Goal: Task Accomplishment & Management: Manage account settings

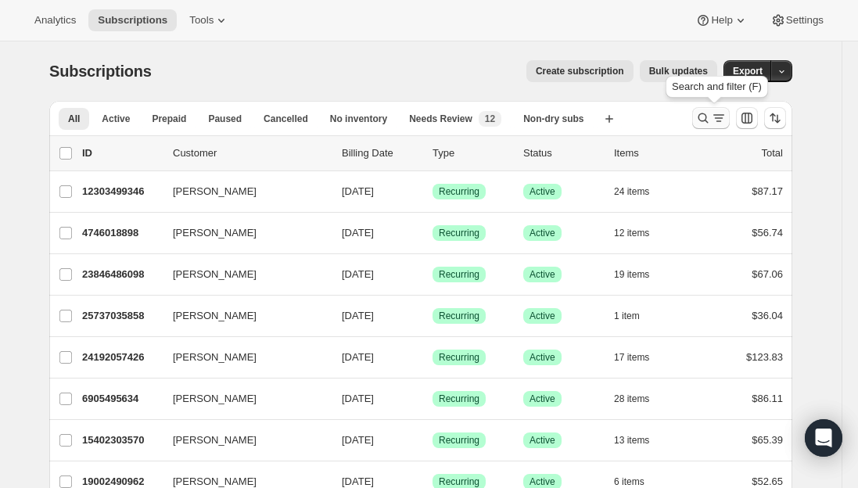
click at [717, 119] on icon "Search and filter results" at bounding box center [719, 118] width 16 height 16
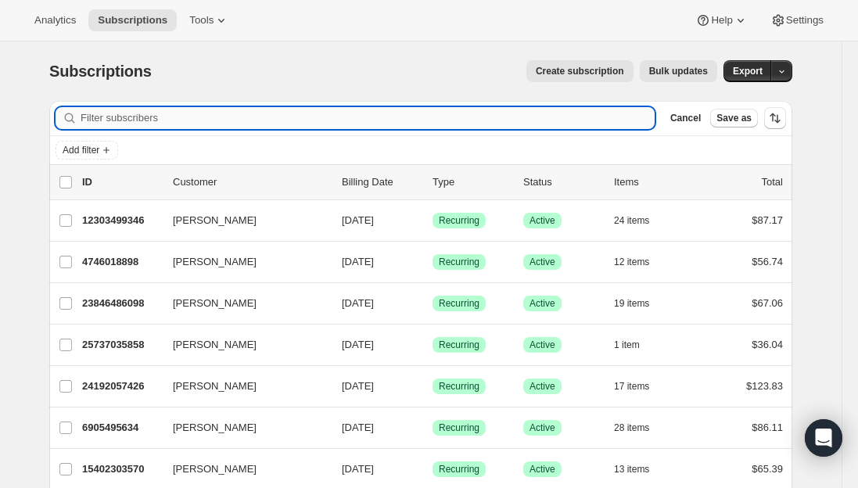
click at [251, 123] on input "Filter subscribers" at bounding box center [368, 118] width 574 height 22
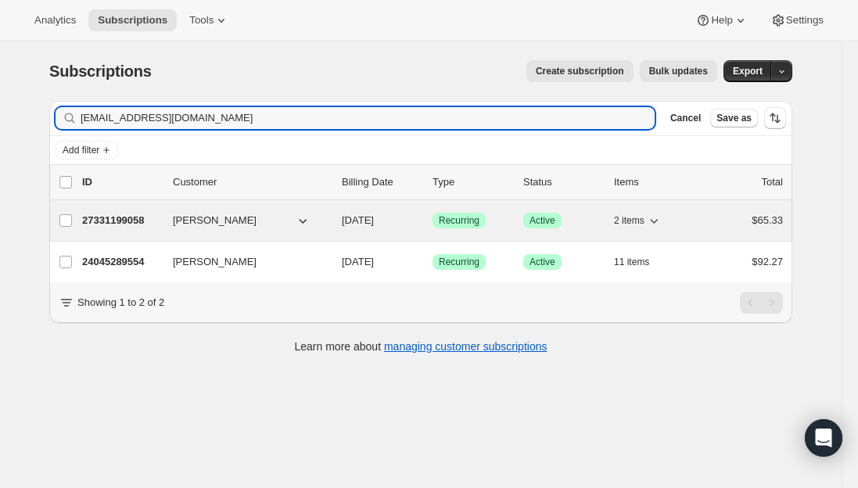
type input "supervet1@gmail.com"
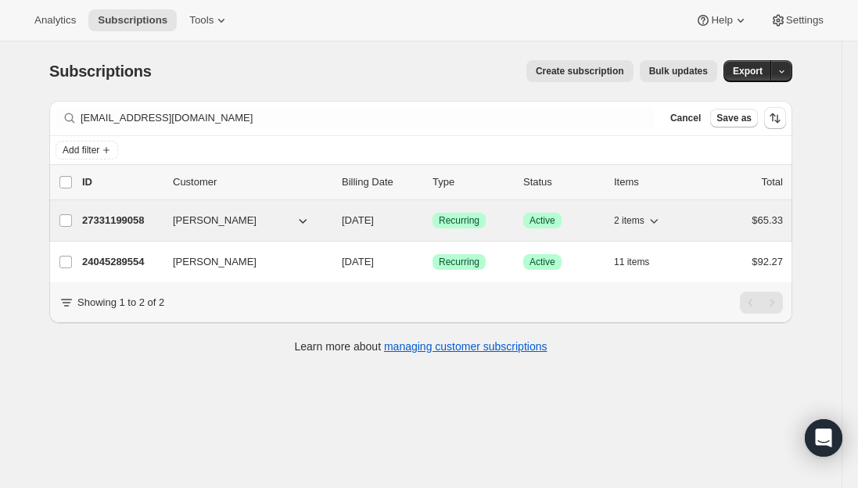
click at [134, 219] on p "27331199058" at bounding box center [121, 221] width 78 height 16
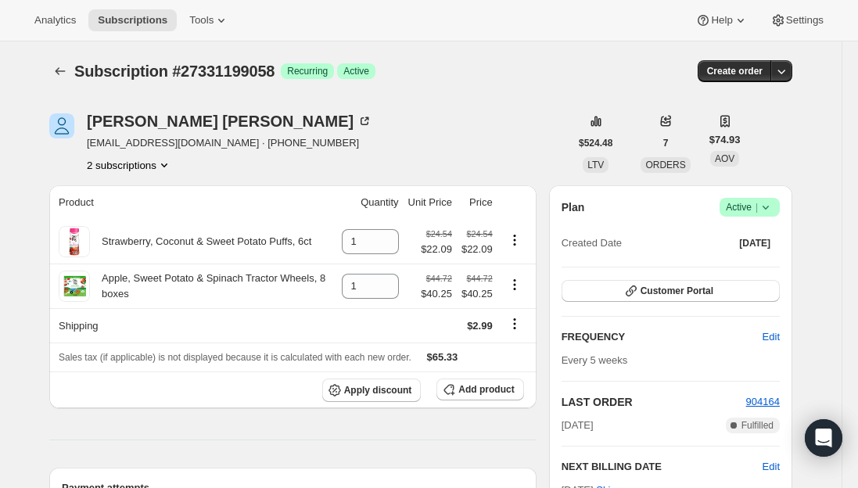
click at [141, 158] on button "2 subscriptions" at bounding box center [129, 165] width 85 height 16
click at [128, 201] on span "24045289554" at bounding box center [134, 195] width 109 height 16
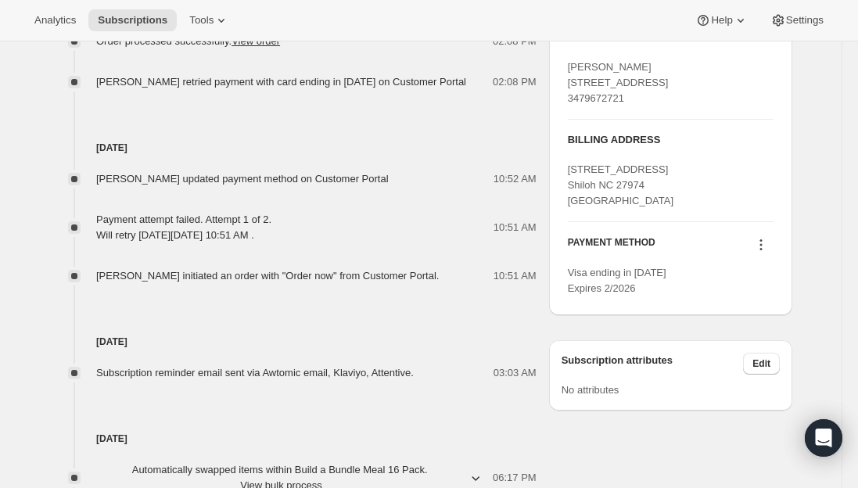
scroll to position [704, 0]
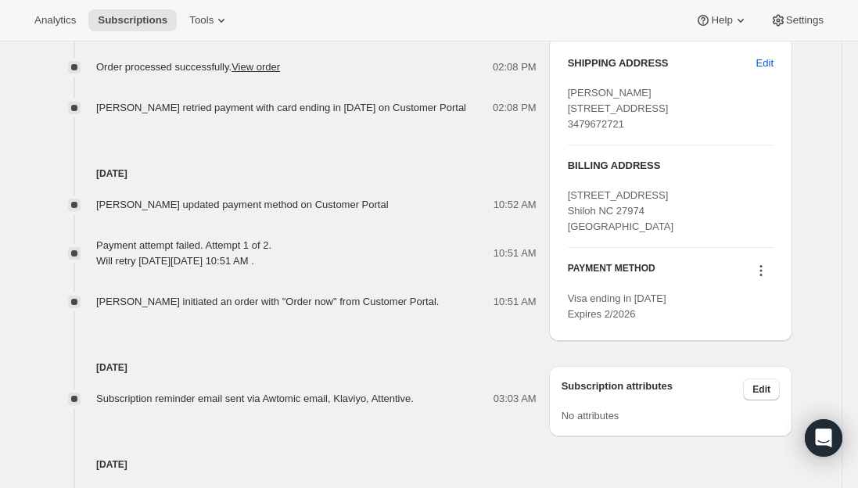
click at [766, 278] on icon at bounding box center [761, 271] width 16 height 16
click at [764, 338] on span "Send link to update card" at bounding box center [764, 332] width 109 height 16
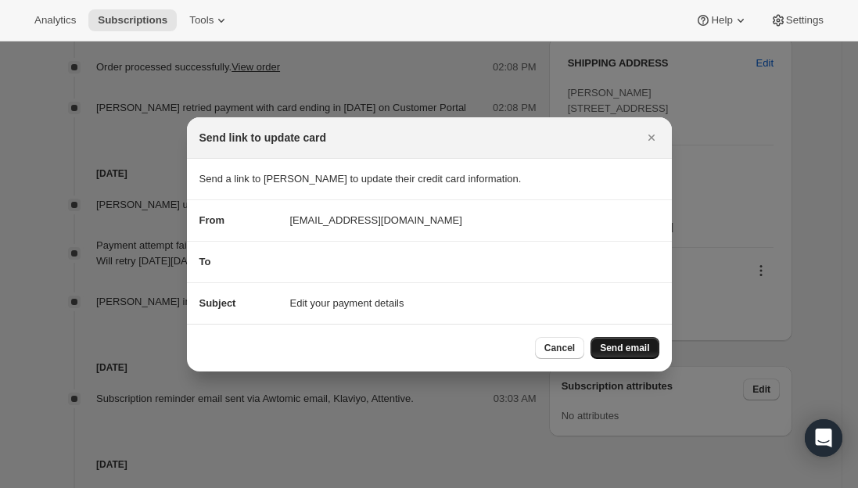
click at [635, 345] on span "Send email" at bounding box center [624, 348] width 49 height 13
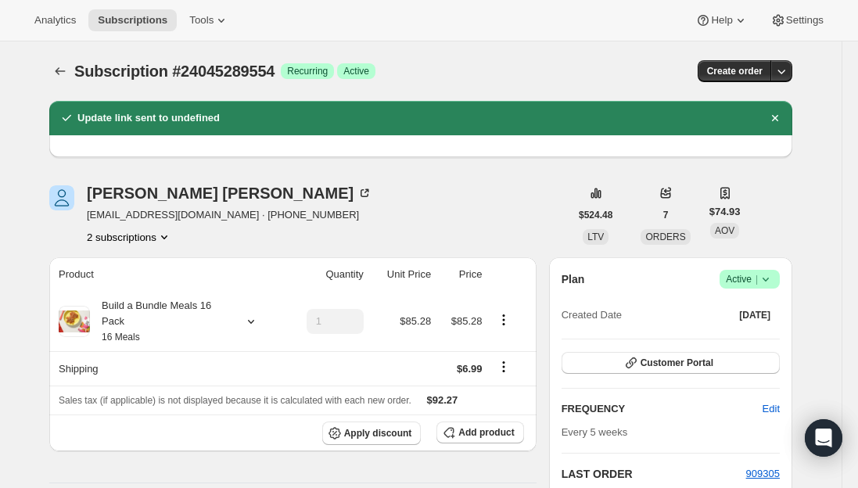
click at [139, 234] on button "2 subscriptions" at bounding box center [129, 237] width 85 height 16
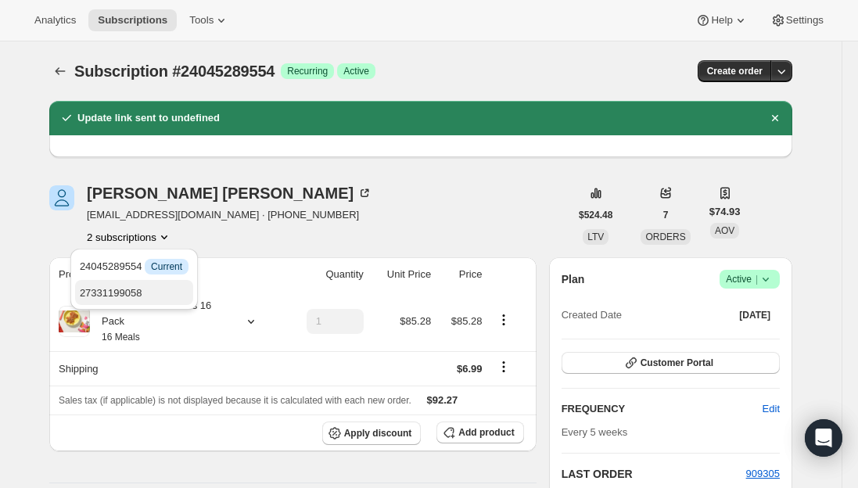
click at [134, 289] on span "27331199058" at bounding box center [111, 293] width 63 height 12
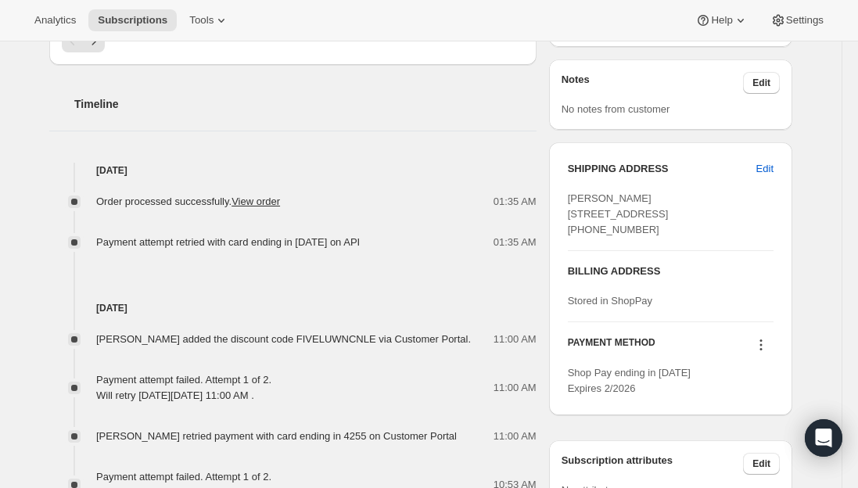
scroll to position [782, 0]
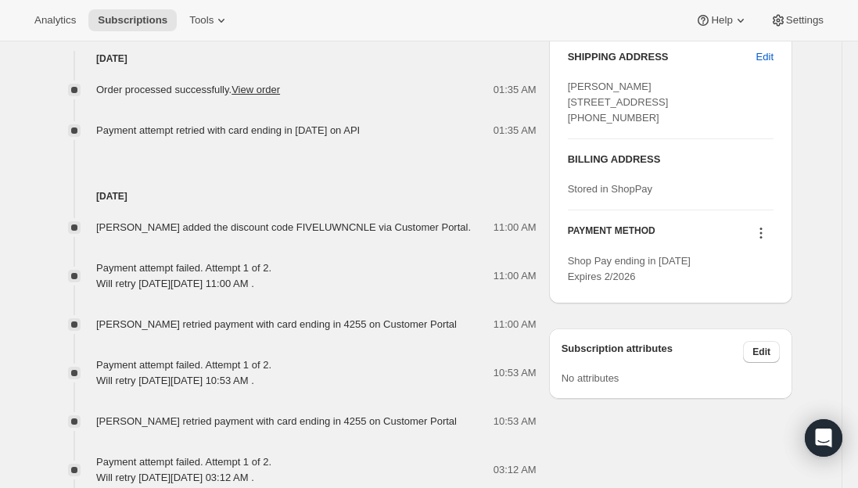
click at [765, 241] on icon at bounding box center [761, 233] width 16 height 16
click at [752, 293] on span "Send link to update card" at bounding box center [764, 294] width 109 height 12
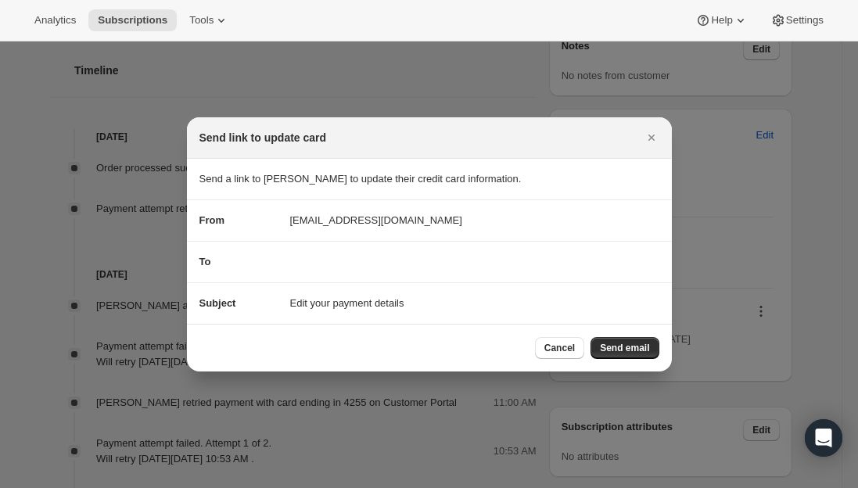
scroll to position [0, 0]
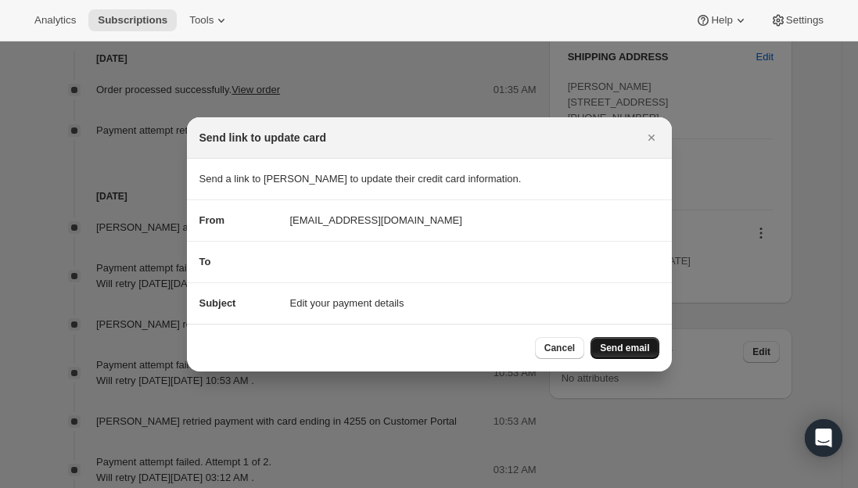
click at [610, 347] on span "Send email" at bounding box center [624, 348] width 49 height 13
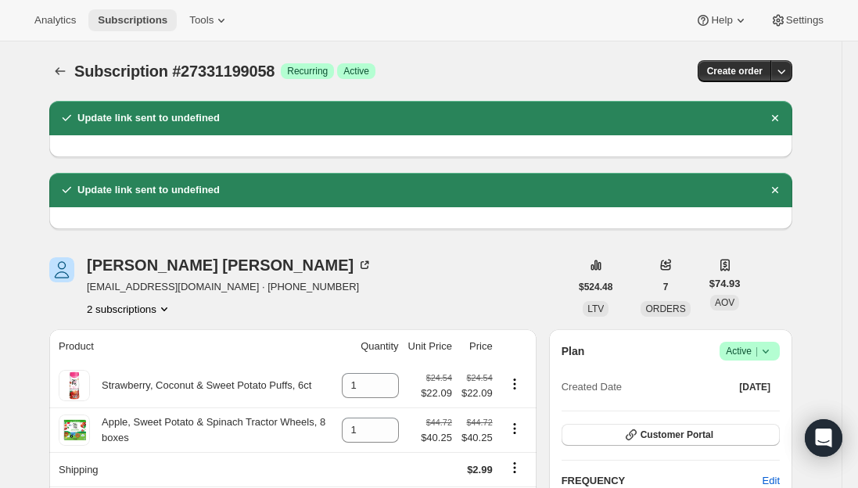
click at [108, 21] on span "Subscriptions" at bounding box center [133, 20] width 70 height 13
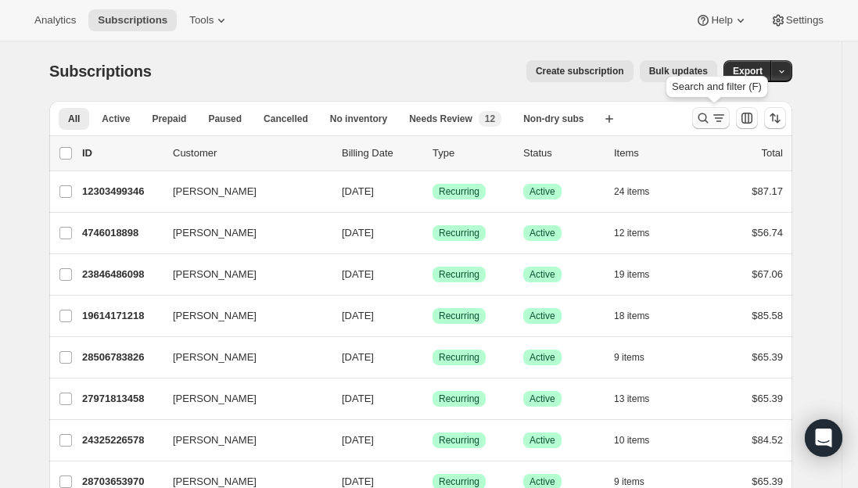
click at [697, 113] on button "Search and filter results" at bounding box center [711, 118] width 38 height 22
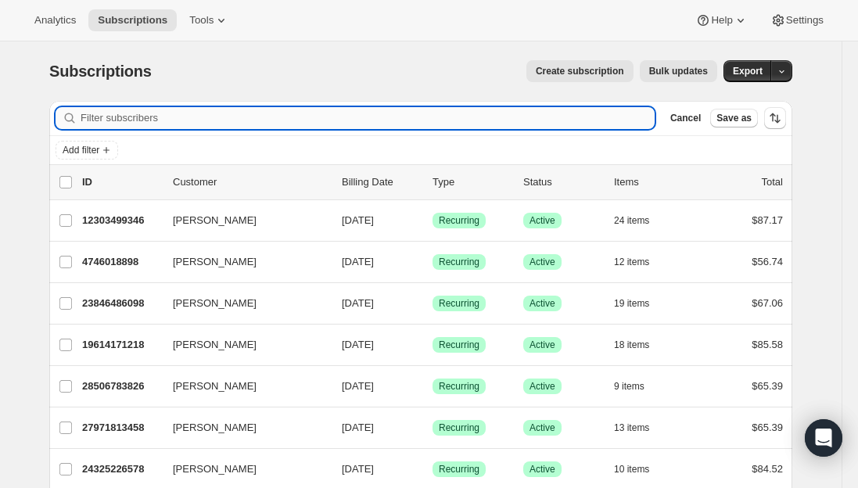
click at [313, 115] on input "Filter subscribers" at bounding box center [368, 118] width 574 height 22
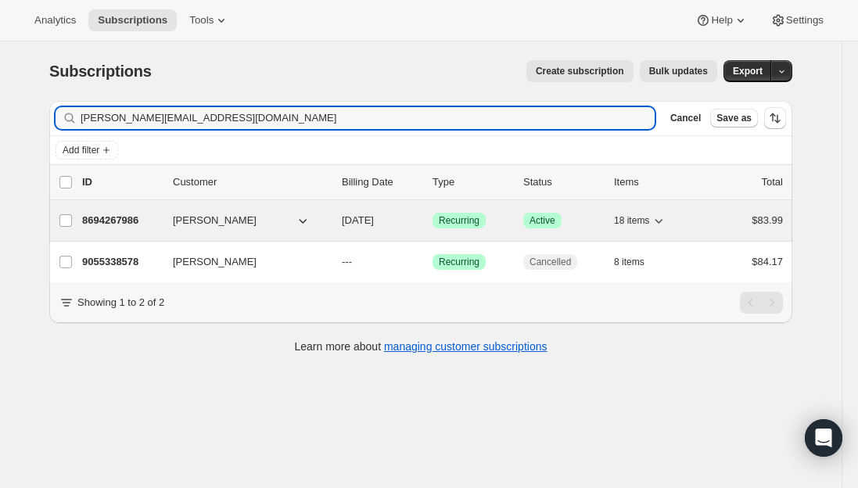
type input "caroline.casson1992@gmail.com"
click at [101, 224] on p "8694267986" at bounding box center [121, 221] width 78 height 16
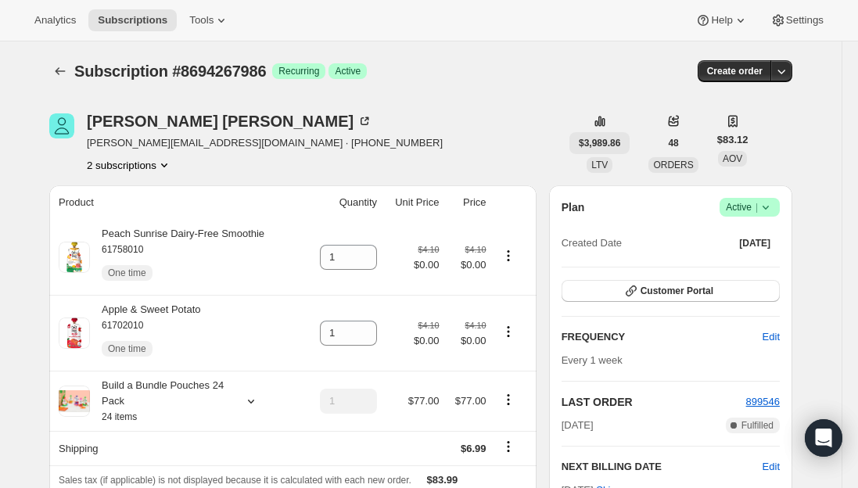
drag, startPoint x: 634, startPoint y: 145, endPoint x: 578, endPoint y: 141, distance: 55.7
click at [578, 141] on div "$3,989.86 LTV 48 ORDERS $83.12 AOV" at bounding box center [658, 142] width 179 height 59
click at [427, 136] on div "Caroline Casson caroline.casson1992@gmail.com · +16088524461 2 subscriptions" at bounding box center [309, 142] width 520 height 59
drag, startPoint x: 386, startPoint y: 128, endPoint x: 410, endPoint y: 140, distance: 26.9
click at [386, 128] on div "Caroline Casson caroline.casson1992@gmail.com · +16088524461 2 subscriptions" at bounding box center [309, 142] width 520 height 59
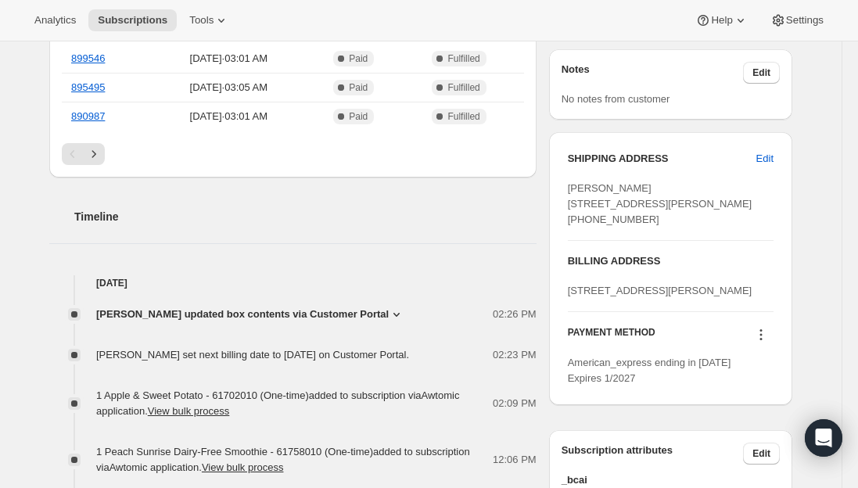
scroll to position [625, 0]
